Goal: Use online tool/utility: Utilize a website feature to perform a specific function

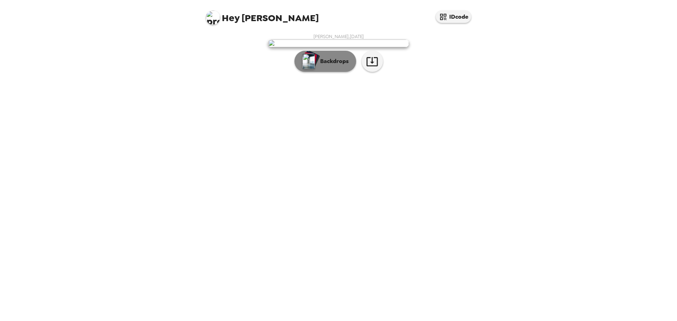
click at [343, 66] on p "Backdrops" at bounding box center [333, 61] width 32 height 8
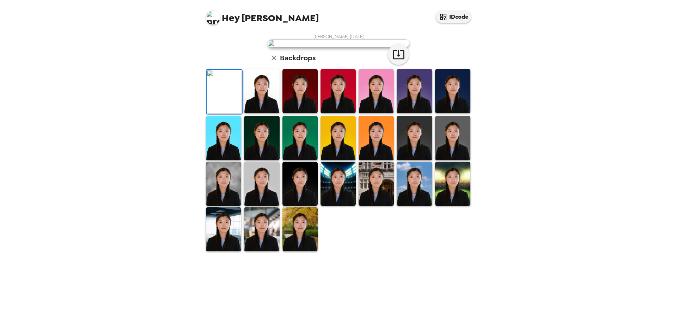
click at [262, 113] on img at bounding box center [261, 91] width 35 height 44
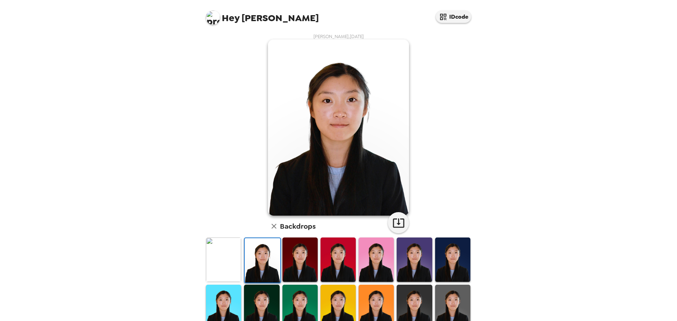
click at [285, 266] on img at bounding box center [299, 260] width 35 height 44
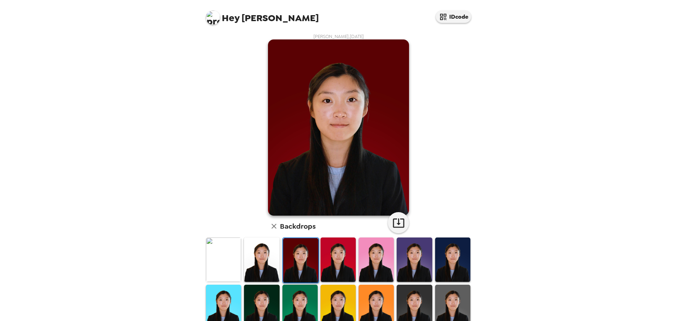
click at [329, 264] on img at bounding box center [338, 260] width 35 height 44
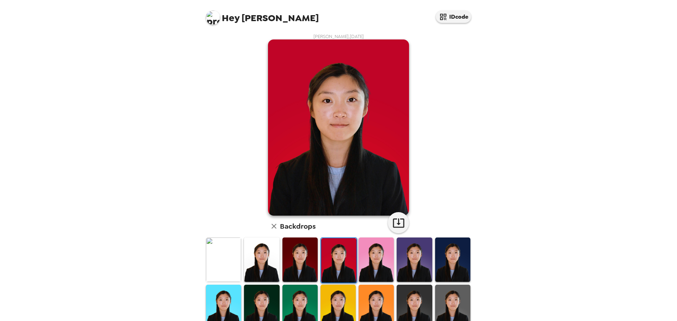
click at [418, 266] on img at bounding box center [414, 260] width 35 height 44
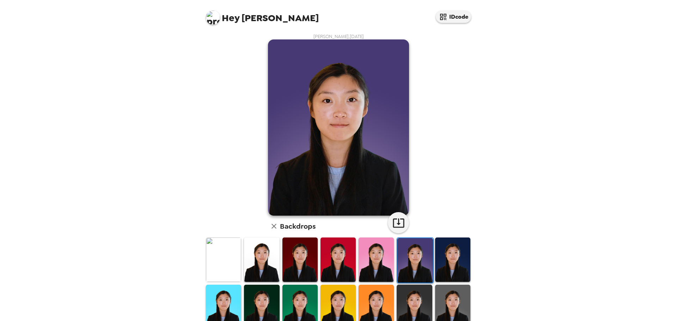
click at [444, 249] on img at bounding box center [452, 260] width 35 height 44
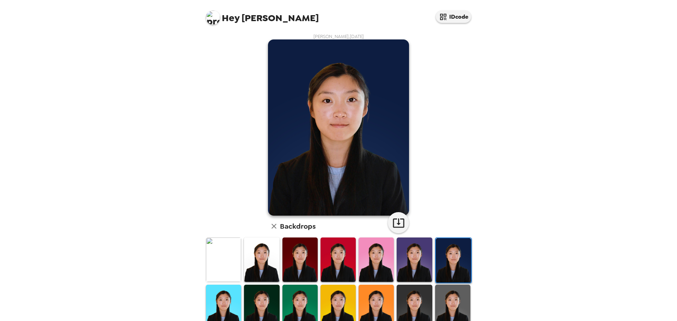
click at [231, 296] on img at bounding box center [223, 307] width 35 height 44
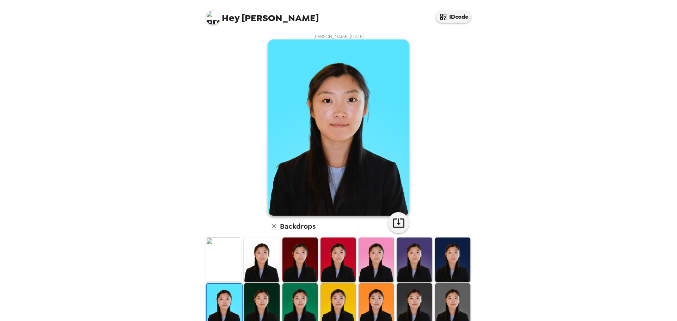
click at [258, 299] on img at bounding box center [261, 306] width 35 height 44
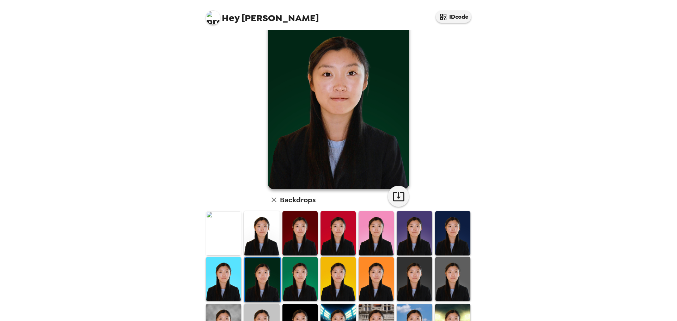
scroll to position [59, 0]
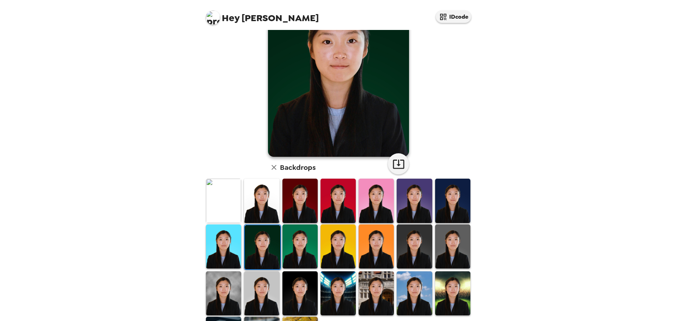
click at [405, 282] on img at bounding box center [414, 294] width 35 height 44
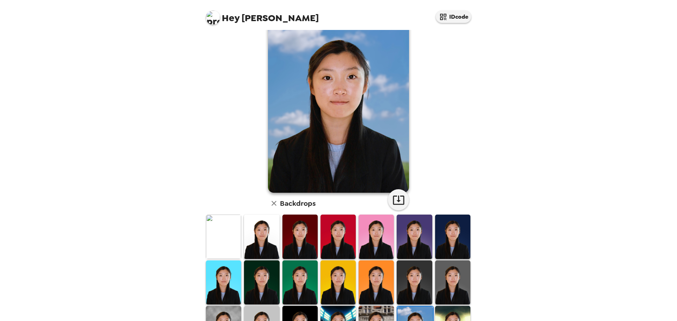
scroll to position [0, 0]
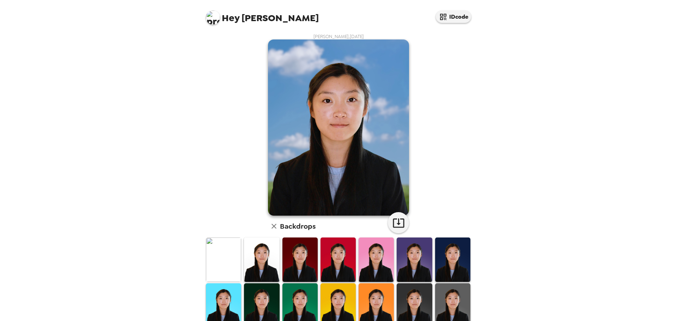
click at [254, 254] on img at bounding box center [261, 260] width 35 height 44
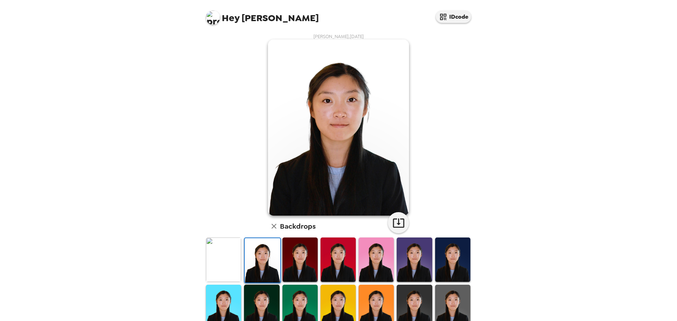
scroll to position [59, 0]
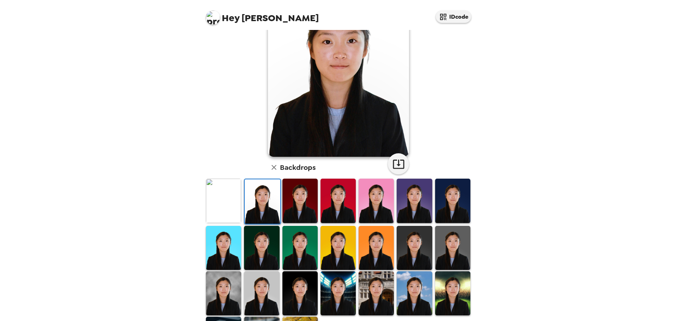
click at [254, 285] on img at bounding box center [261, 294] width 35 height 44
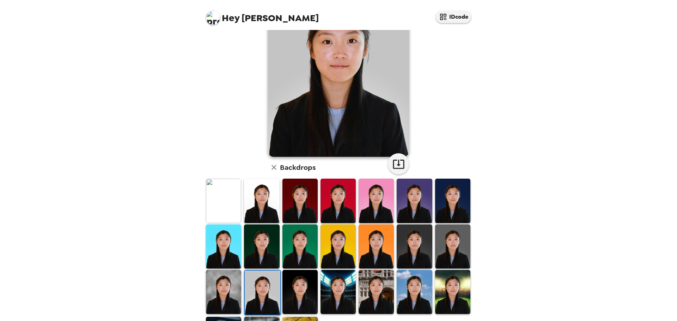
click at [446, 242] on img at bounding box center [452, 247] width 35 height 44
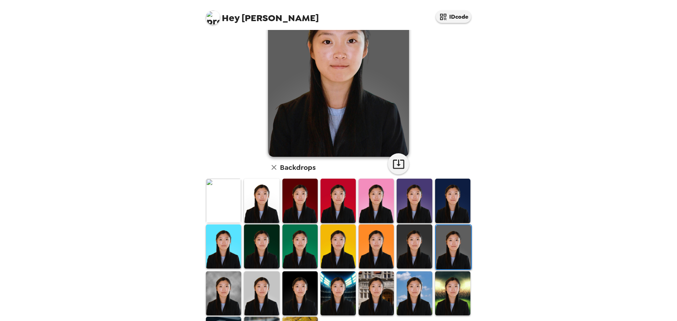
scroll to position [106, 0]
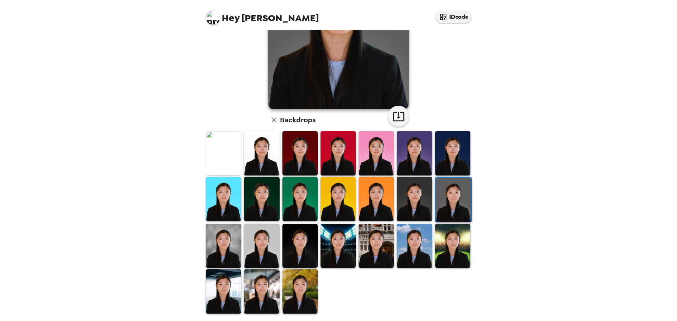
click at [339, 245] on img at bounding box center [338, 246] width 35 height 44
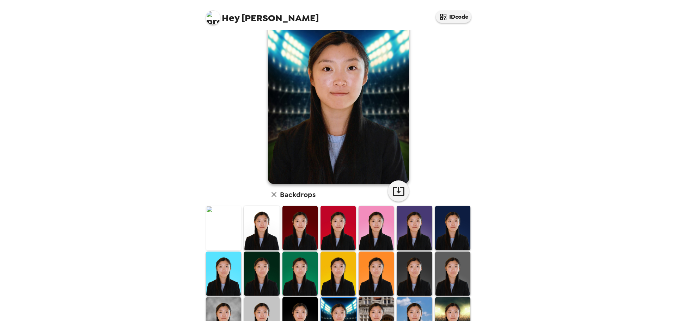
scroll to position [0, 0]
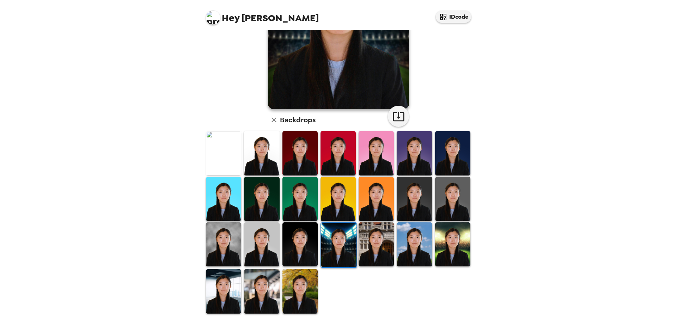
click at [301, 286] on img at bounding box center [299, 291] width 35 height 44
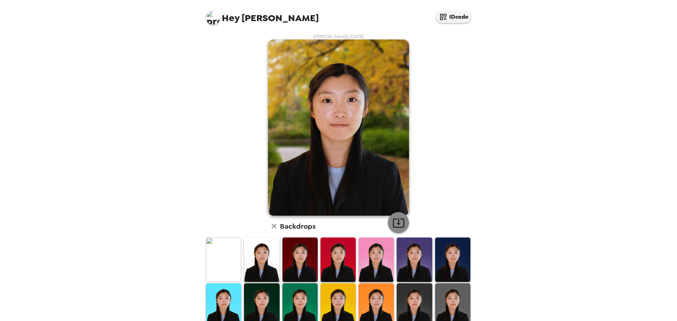
click at [394, 224] on icon "button" at bounding box center [398, 223] width 11 height 9
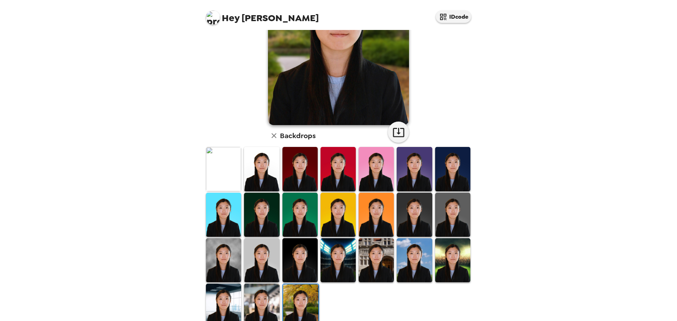
scroll to position [106, 0]
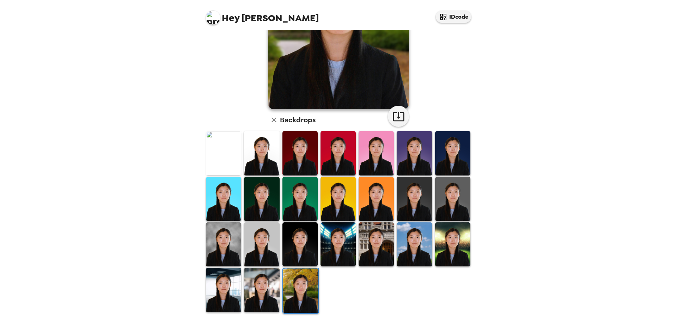
click at [446, 192] on img at bounding box center [452, 199] width 35 height 44
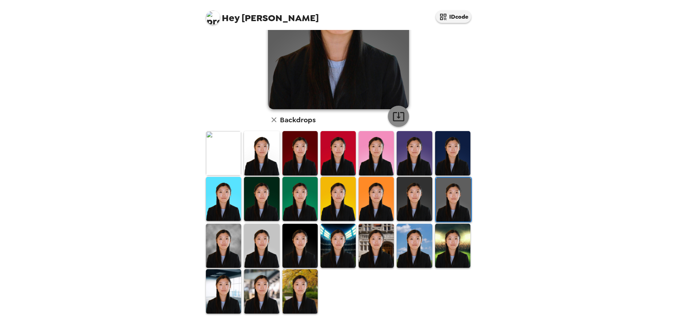
click at [399, 113] on icon "button" at bounding box center [398, 116] width 12 height 12
click at [233, 159] on img at bounding box center [223, 153] width 35 height 44
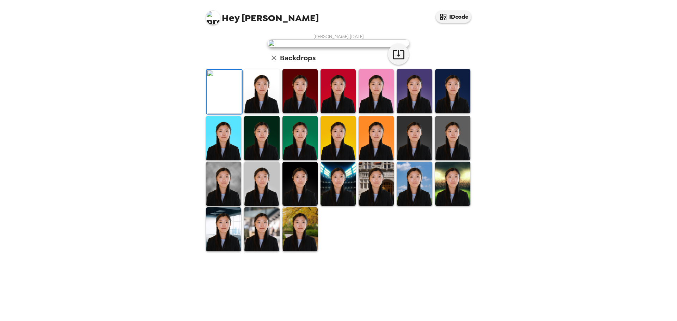
scroll to position [0, 0]
